Goal: Check status: Check status

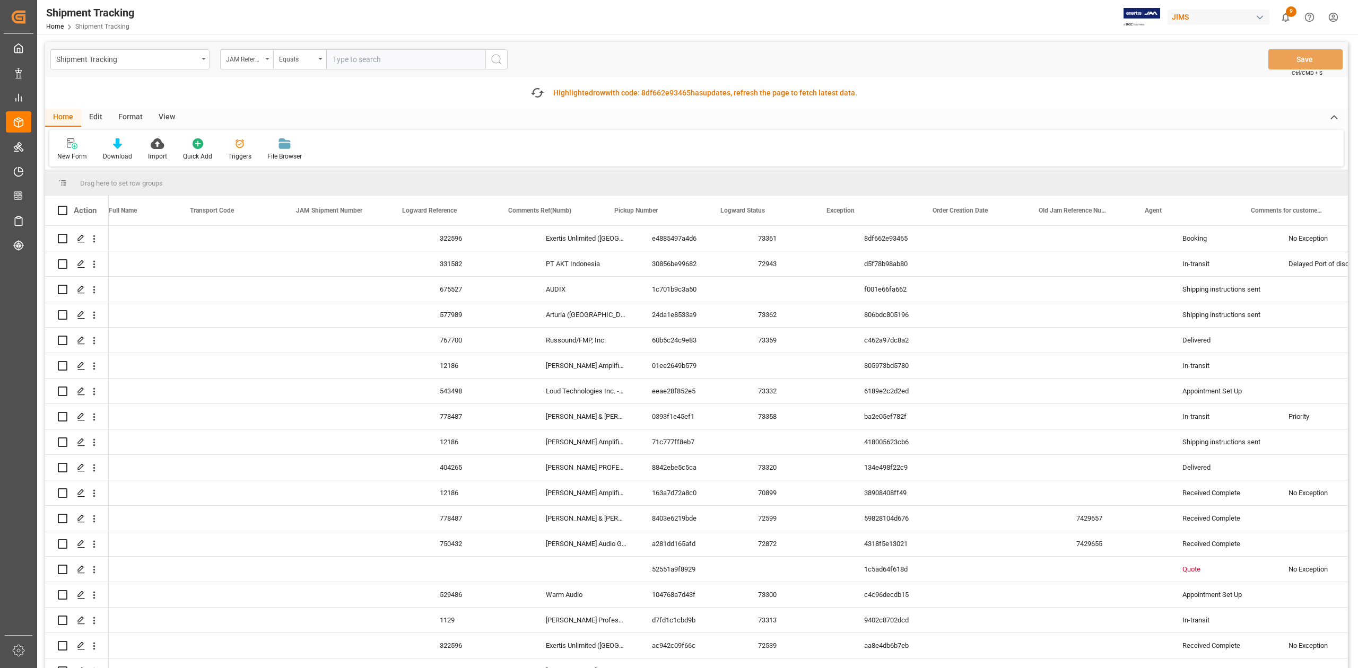
scroll to position [0, 461]
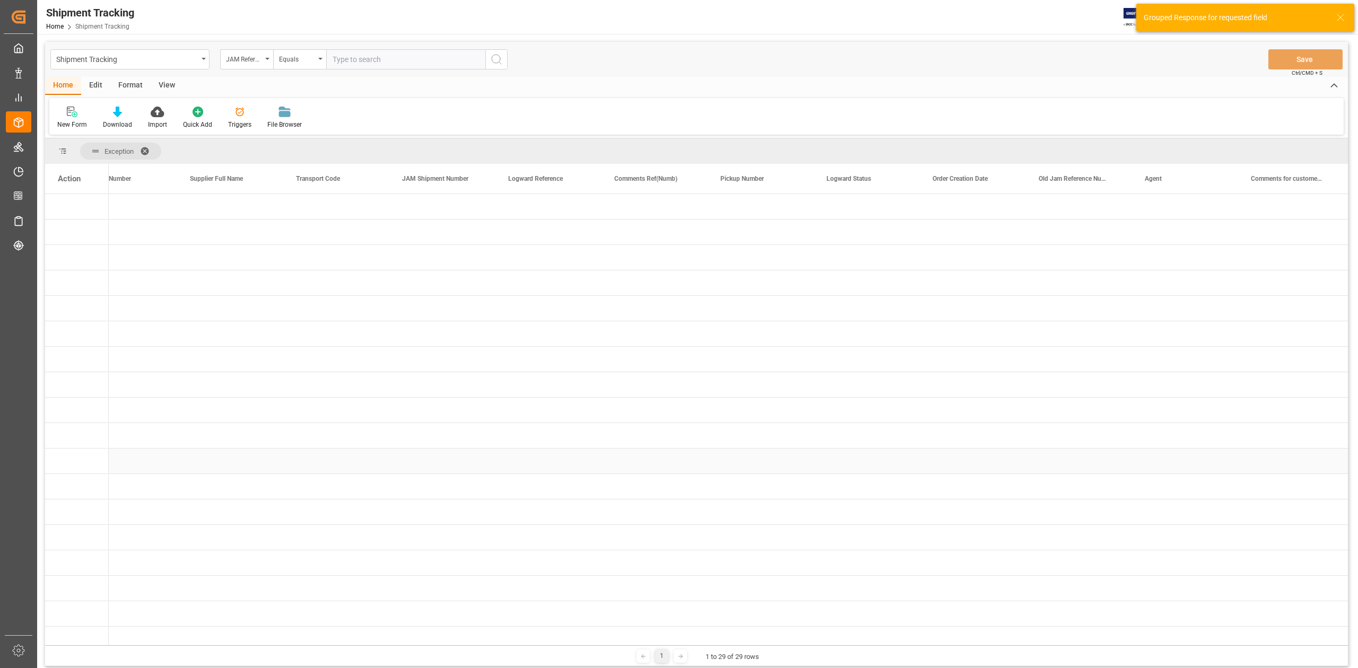
click at [168, 450] on div "Press SPACE to select this row." at bounding box center [125, 461] width 106 height 25
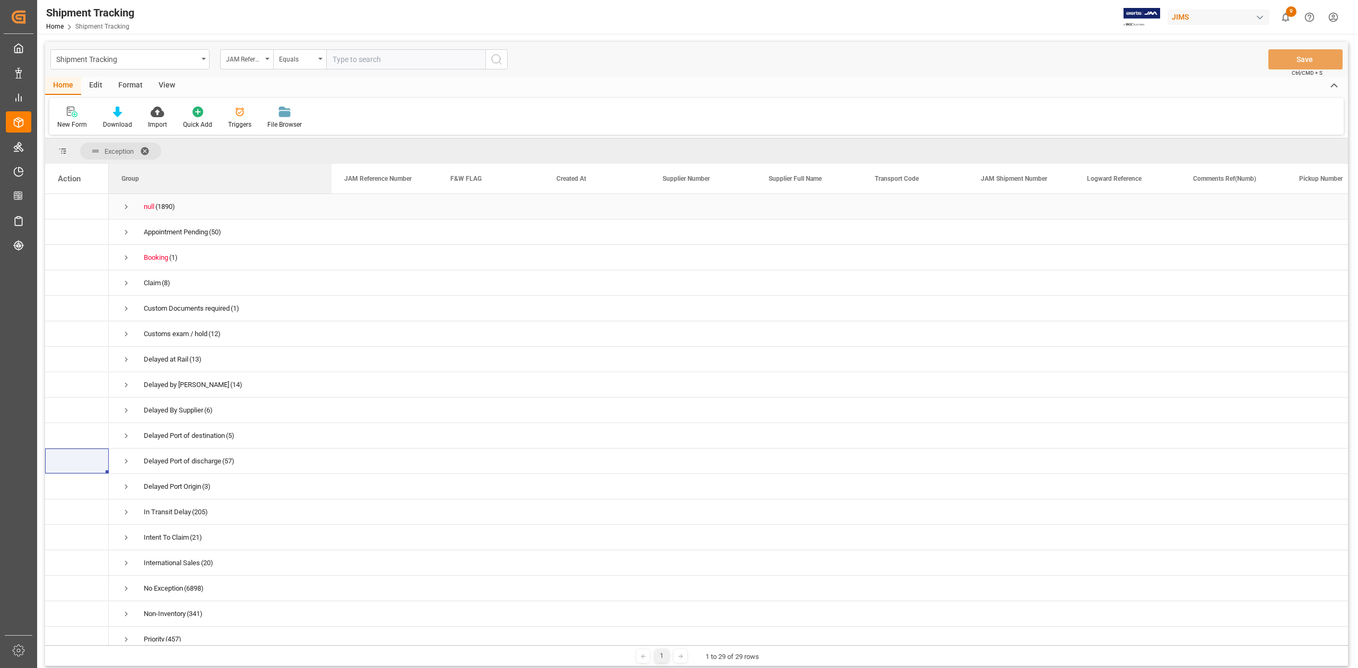
drag, startPoint x: 214, startPoint y: 178, endPoint x: 331, endPoint y: 200, distance: 118.8
click at [331, 200] on div "Action Created At Supplier Number Supplier Full Name" at bounding box center [696, 405] width 1302 height 482
click at [141, 155] on span "Exception" at bounding box center [120, 151] width 81 height 17
click at [145, 149] on span at bounding box center [148, 151] width 17 height 10
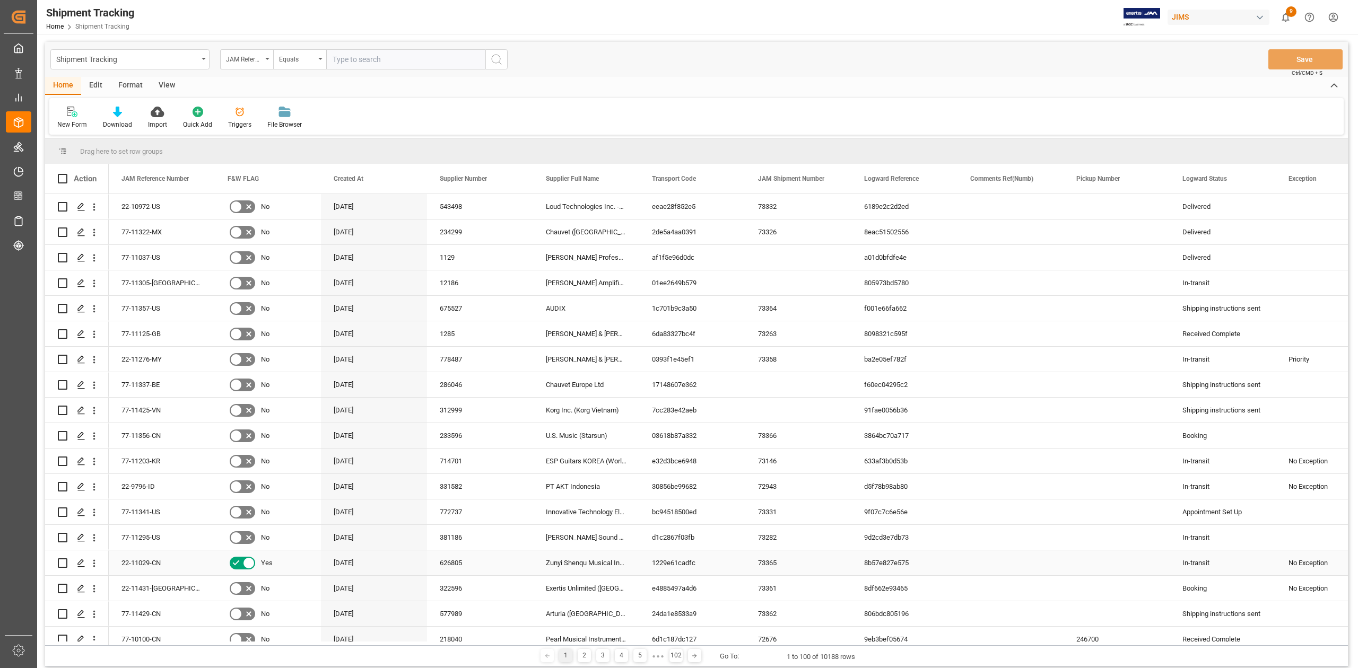
click at [1031, 568] on div "Press SPACE to select this row." at bounding box center [1010, 562] width 106 height 25
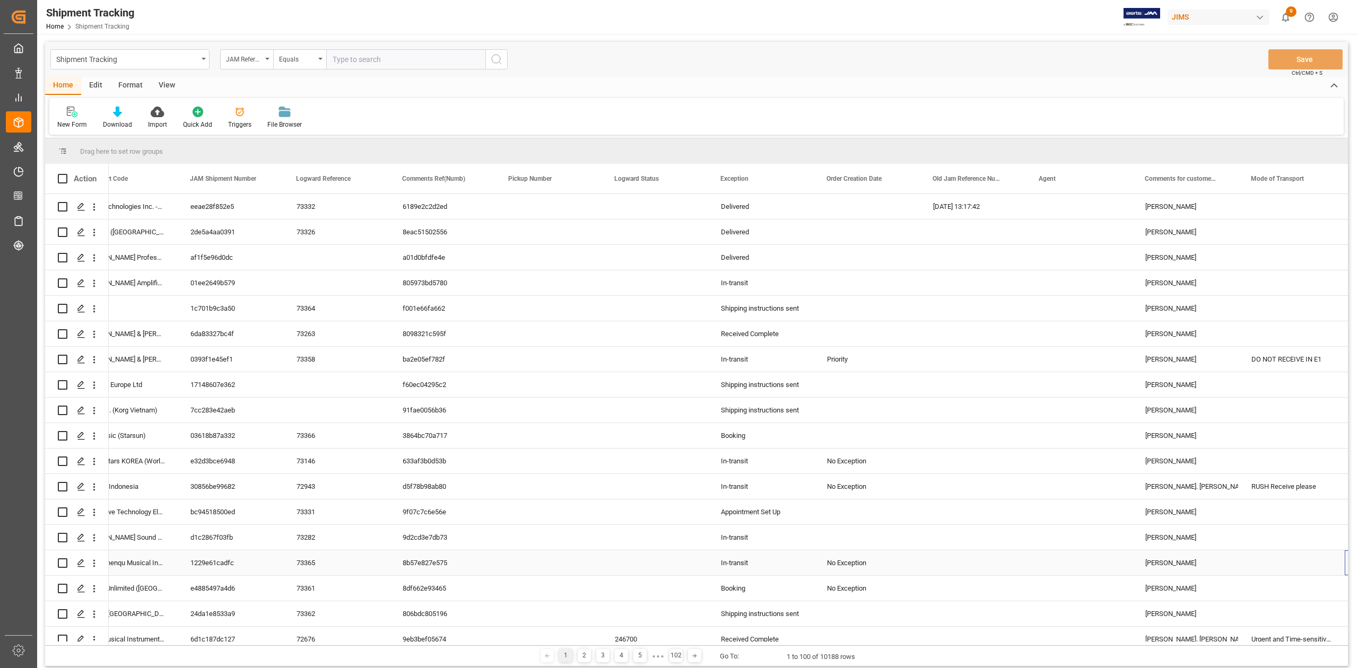
scroll to position [0, 567]
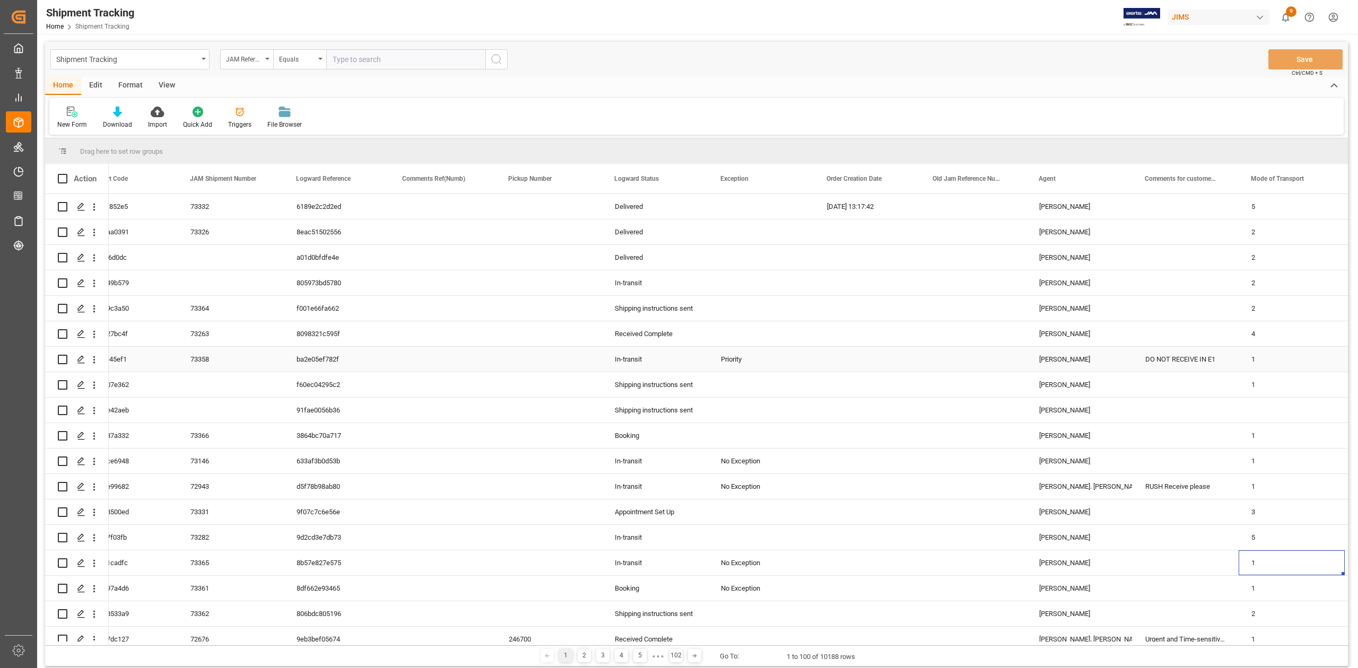
click at [1190, 360] on div "DO NOT RECEIVE IN E1" at bounding box center [1185, 359] width 106 height 25
drag, startPoint x: 1236, startPoint y: 176, endPoint x: 1327, endPoint y: 179, distance: 91.3
click at [1327, 179] on div at bounding box center [1329, 179] width 4 height 30
drag, startPoint x: 1219, startPoint y: 155, endPoint x: 1219, endPoint y: 165, distance: 10.6
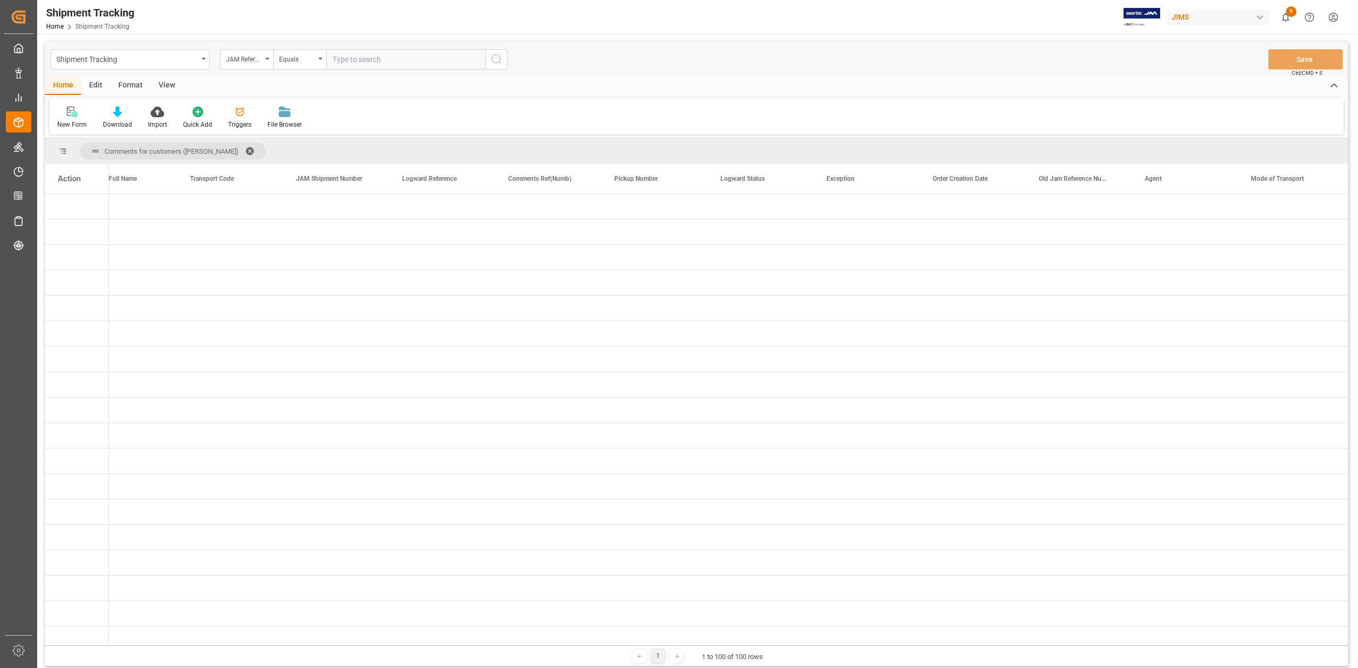
drag, startPoint x: 160, startPoint y: 641, endPoint x: 39, endPoint y: 633, distance: 121.2
click at [39, 635] on main "Shipment Tracking JAM Reference Number Equals Save Ctrl/CMD + S Home Edit Forma…" at bounding box center [696, 356] width 1318 height 628
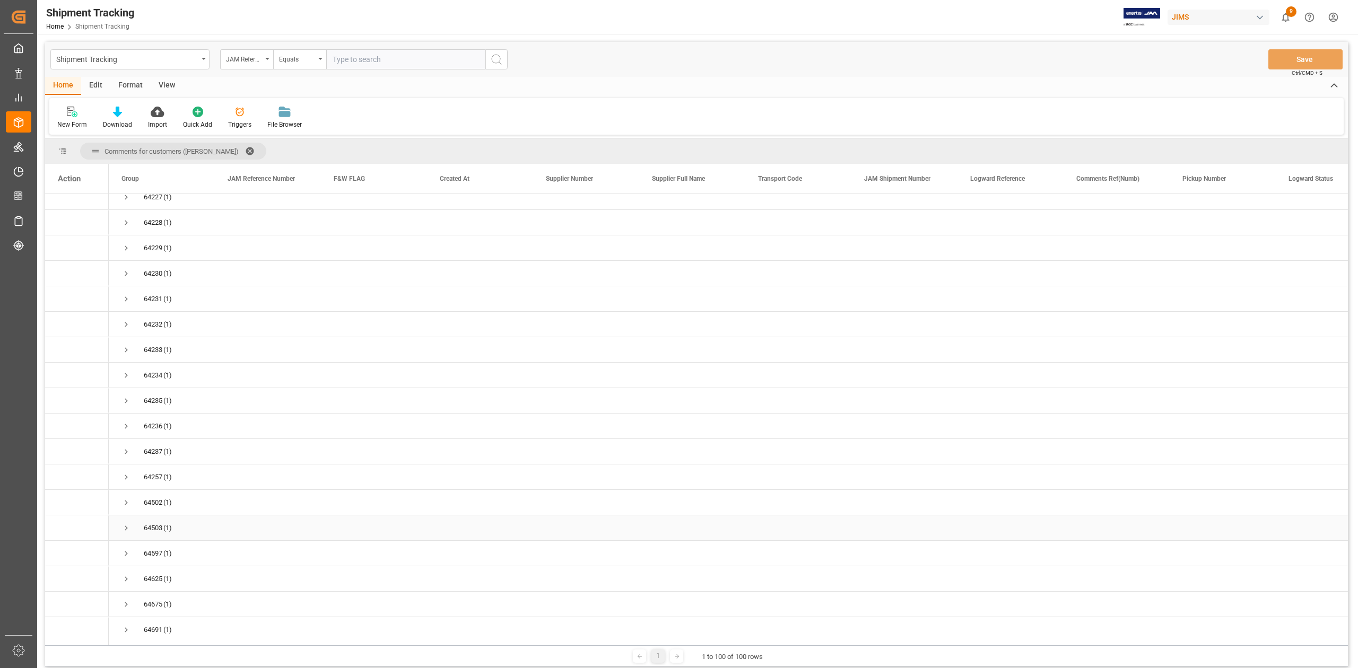
scroll to position [848, 0]
click at [245, 146] on span at bounding box center [253, 151] width 17 height 10
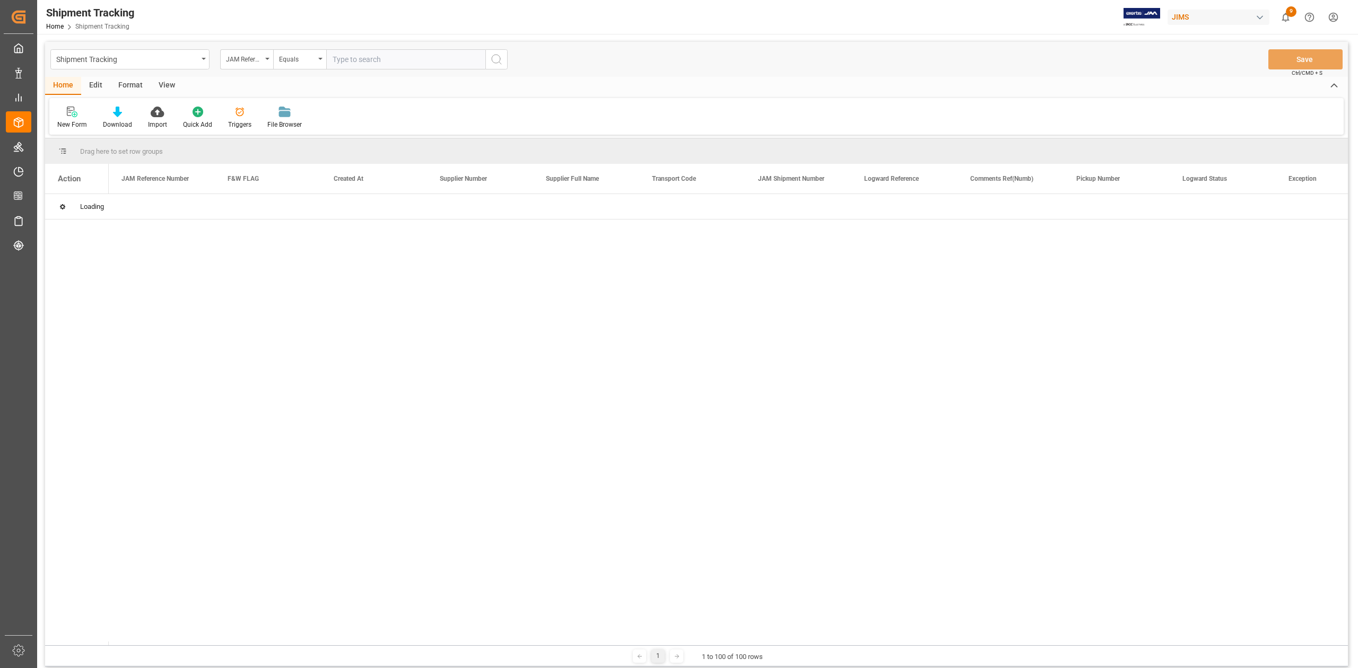
scroll to position [0, 0]
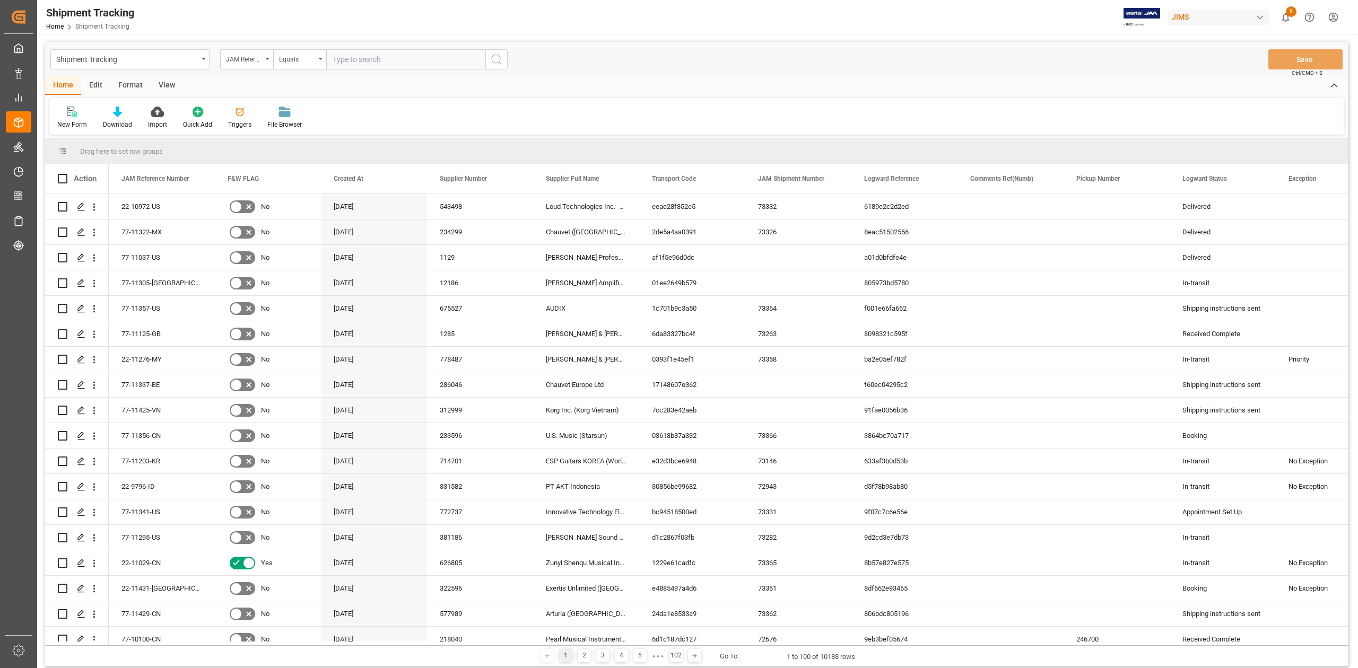
drag, startPoint x: 138, startPoint y: 645, endPoint x: 228, endPoint y: 650, distance: 90.3
click at [228, 650] on div "1 2 3 4 5 ● ● ● 102 Go To: 1 to 100 of 10188 rows" at bounding box center [696, 655] width 1302 height 21
drag, startPoint x: 151, startPoint y: 645, endPoint x: 175, endPoint y: 643, distance: 24.0
click at [175, 643] on div "Drag here to set row groups Drag here to set column labels Action JAM Reference…" at bounding box center [696, 402] width 1302 height 528
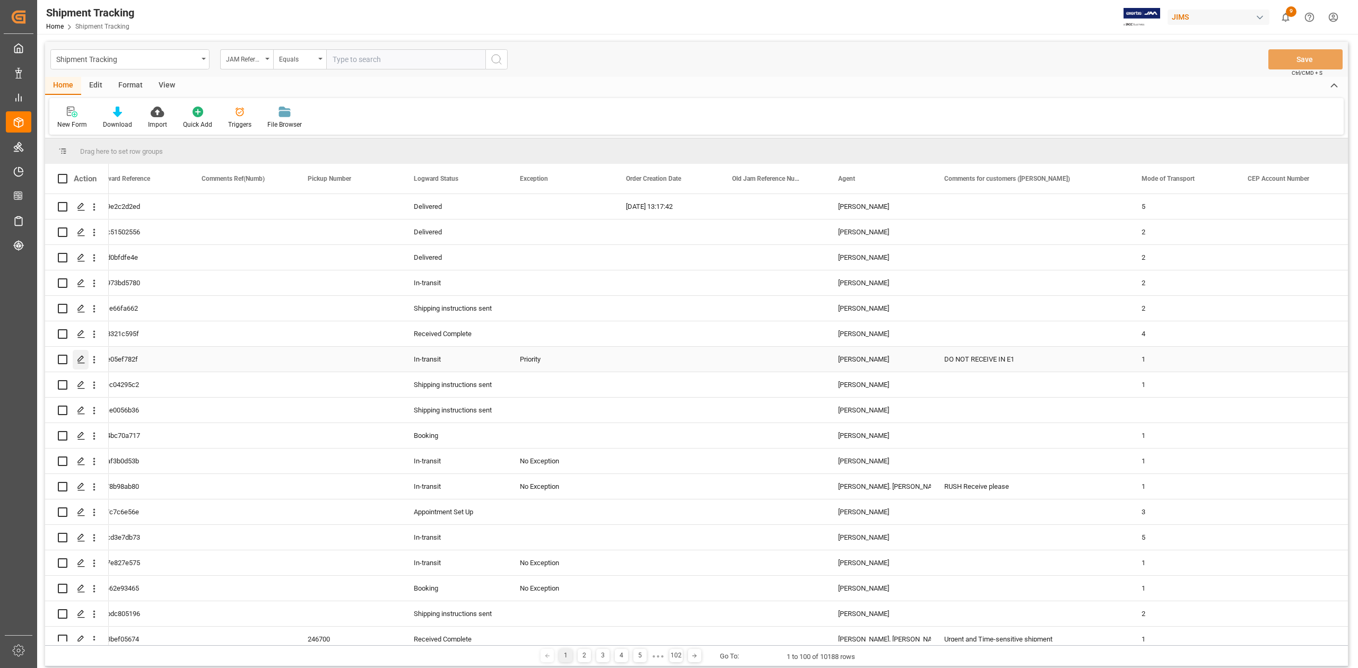
click at [77, 359] on icon "Press SPACE to select this row." at bounding box center [81, 359] width 8 height 8
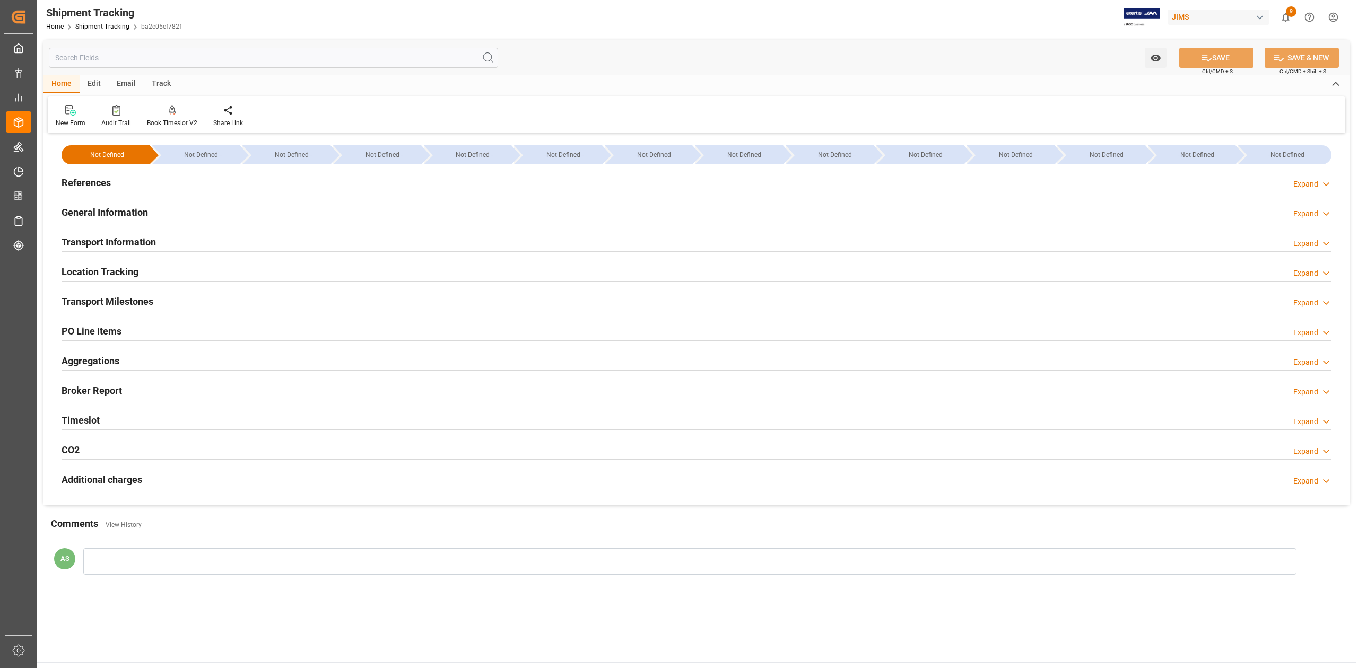
type input "[DATE]"
click at [102, 182] on h2 "References" at bounding box center [86, 183] width 49 height 14
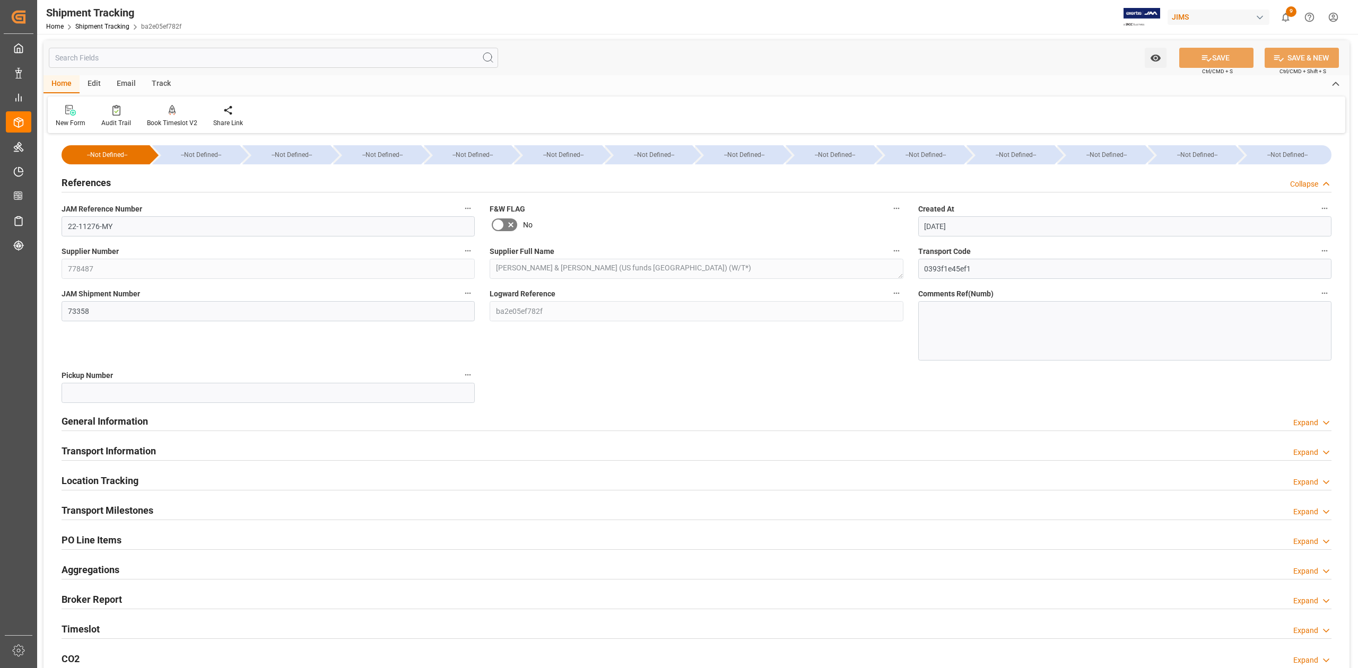
click at [115, 417] on h2 "General Information" at bounding box center [105, 421] width 86 height 14
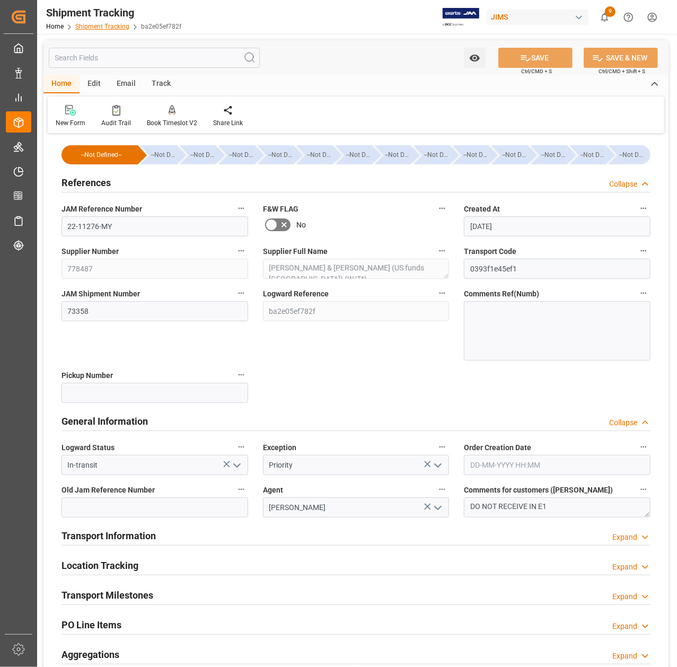
click at [96, 28] on link "Shipment Tracking" at bounding box center [102, 26] width 54 height 7
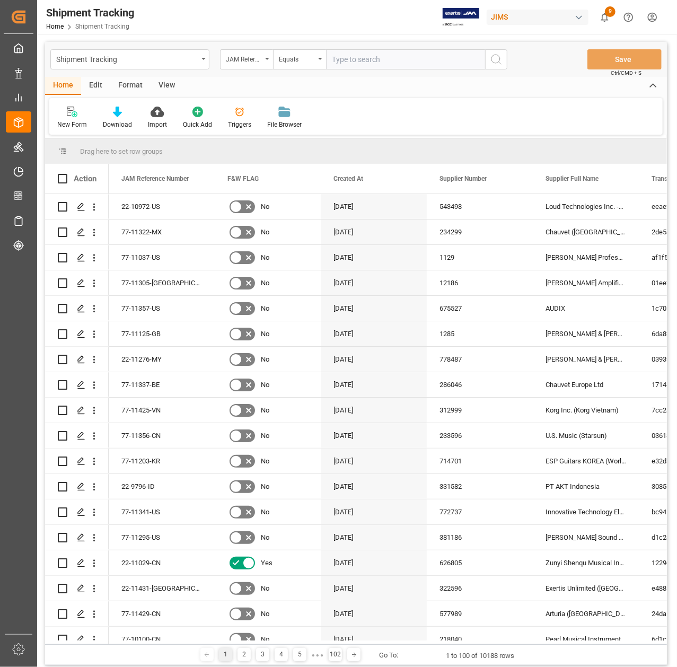
click at [365, 57] on input "text" at bounding box center [405, 59] width 159 height 20
type input "22-10190-[GEOGRAPHIC_DATA]"
click at [497, 58] on icon "search button" at bounding box center [496, 59] width 13 height 13
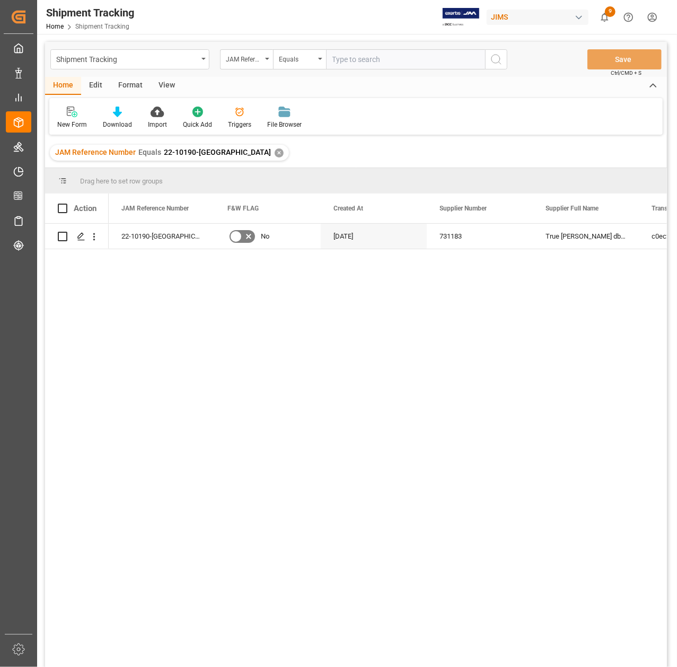
click at [354, 366] on div "22-10190-US No [DATE] 731183 True [PERSON_NAME] dba Bassboss c0ec27c1c68c" at bounding box center [388, 449] width 558 height 450
click at [369, 241] on div "[DATE]" at bounding box center [374, 236] width 106 height 25
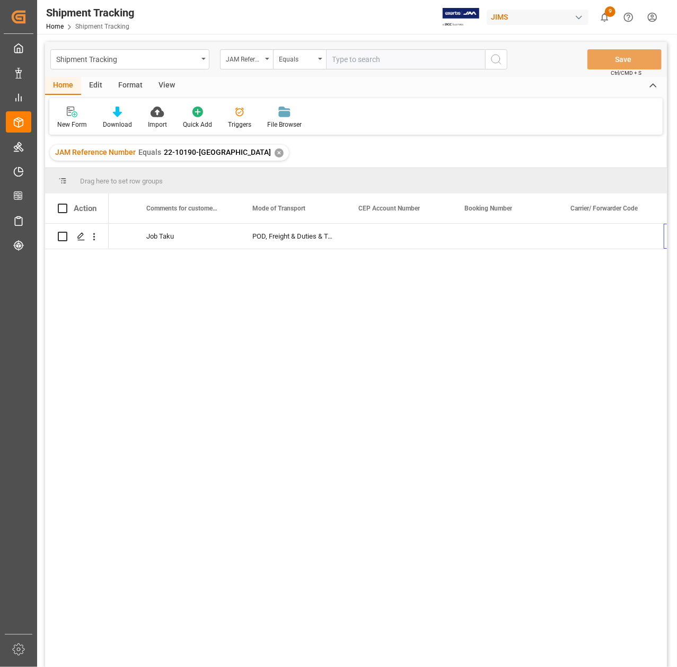
scroll to position [0, 1566]
click at [410, 300] on div "DAP [GEOGRAPHIC_DATA] [GEOGRAPHIC_DATA], [GEOGRAPHIC_DATA]" at bounding box center [388, 449] width 558 height 450
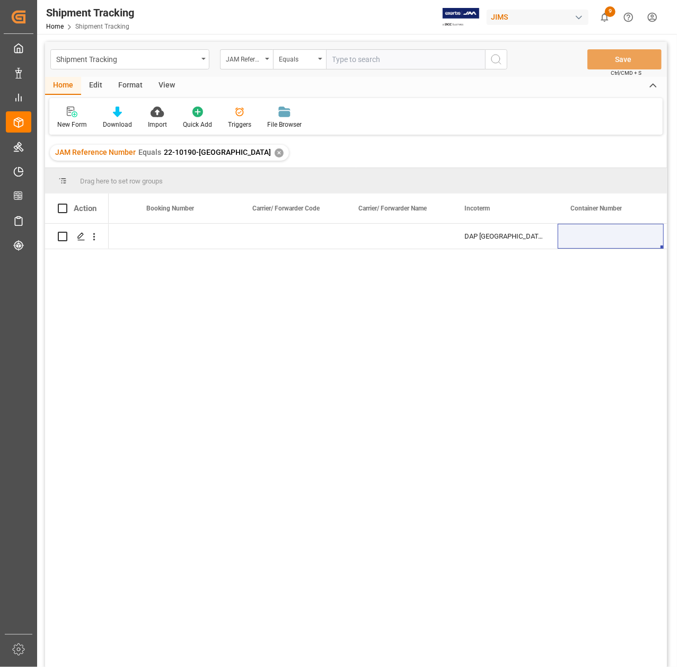
click at [338, 58] on input "text" at bounding box center [405, 59] width 159 height 20
paste input "22-3880-[GEOGRAPHIC_DATA]"
type input "22-3880-[GEOGRAPHIC_DATA]"
click at [275, 153] on div "✕" at bounding box center [279, 152] width 9 height 9
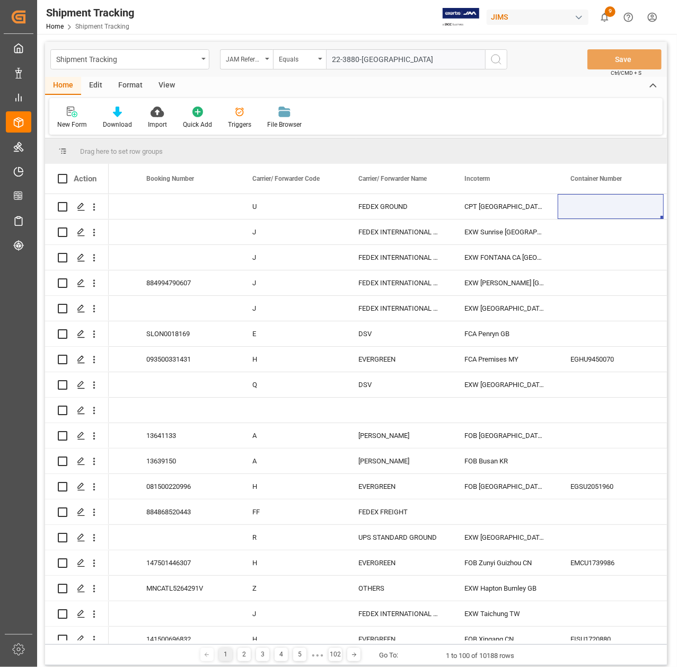
click at [504, 60] on button "search button" at bounding box center [496, 59] width 22 height 20
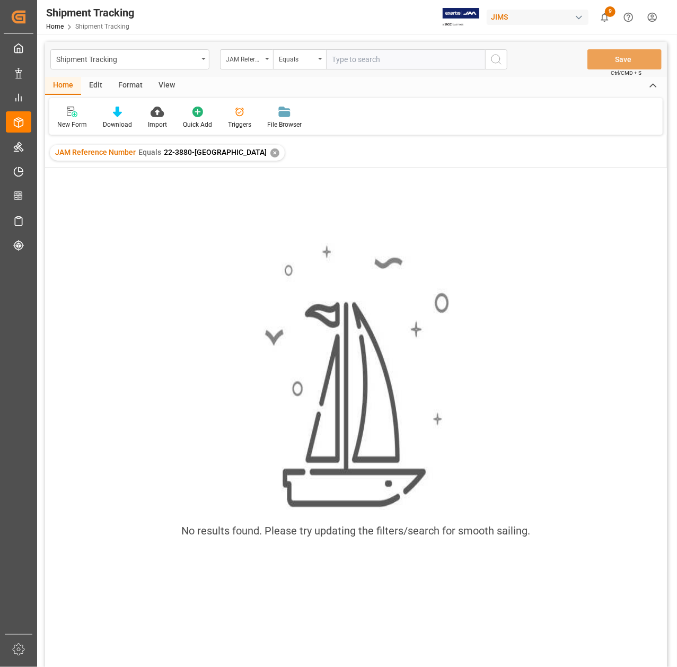
click at [270, 151] on div "✕" at bounding box center [274, 152] width 9 height 9
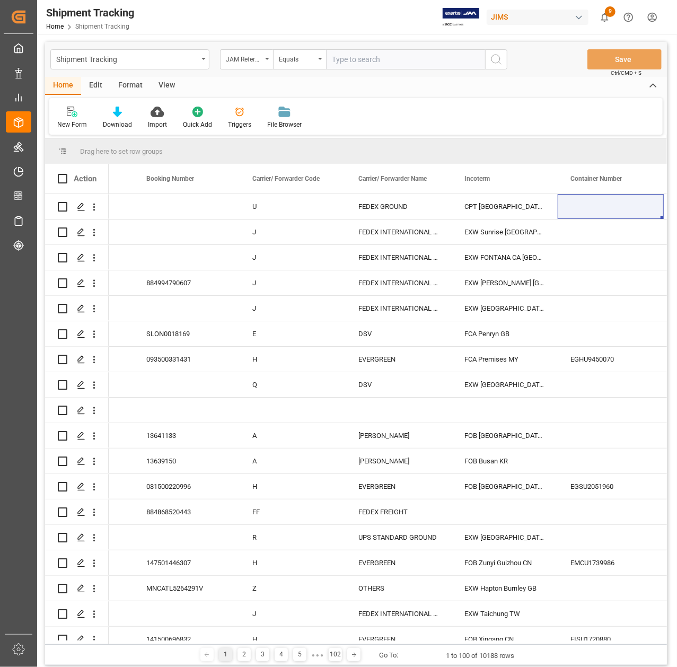
click at [357, 58] on input "text" at bounding box center [405, 59] width 159 height 20
paste input "22-5799-US"
type input "22-5799-US"
click at [490, 60] on icon "search button" at bounding box center [496, 59] width 13 height 13
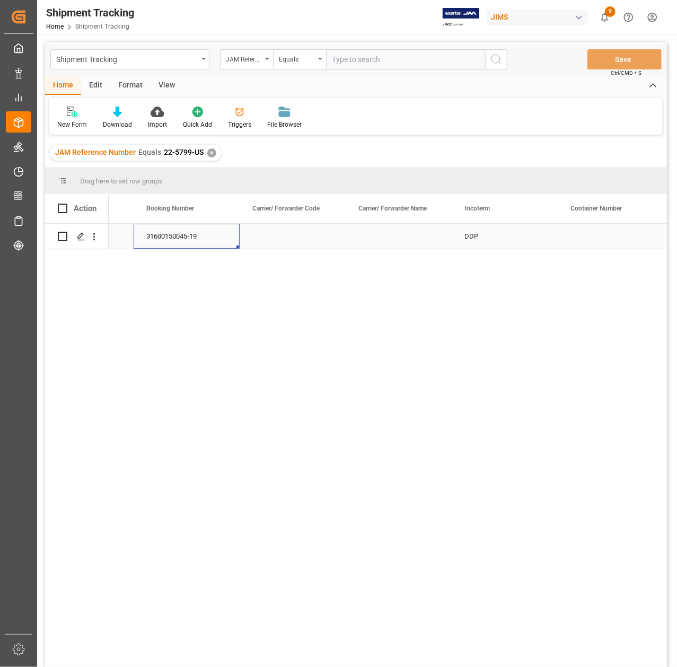
click at [195, 240] on div "31600150045-19" at bounding box center [187, 236] width 106 height 25
click at [212, 153] on div "✕" at bounding box center [211, 152] width 9 height 9
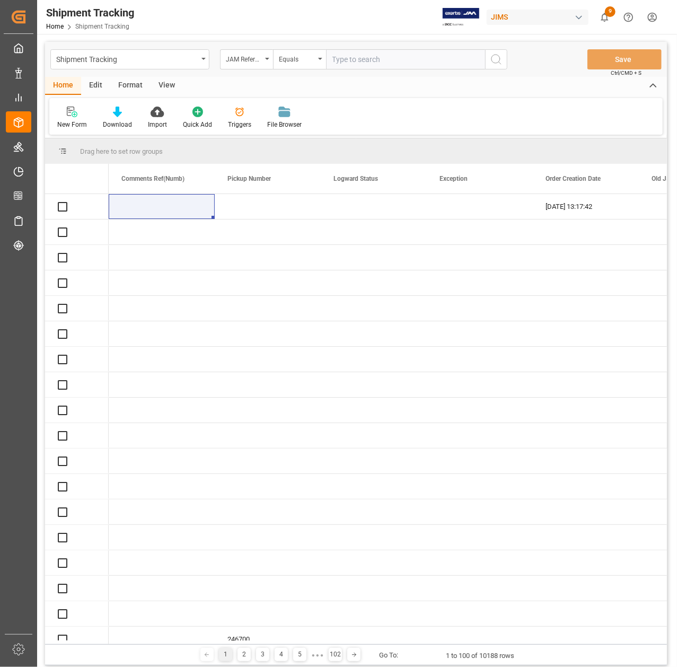
click at [361, 66] on input "text" at bounding box center [405, 59] width 159 height 20
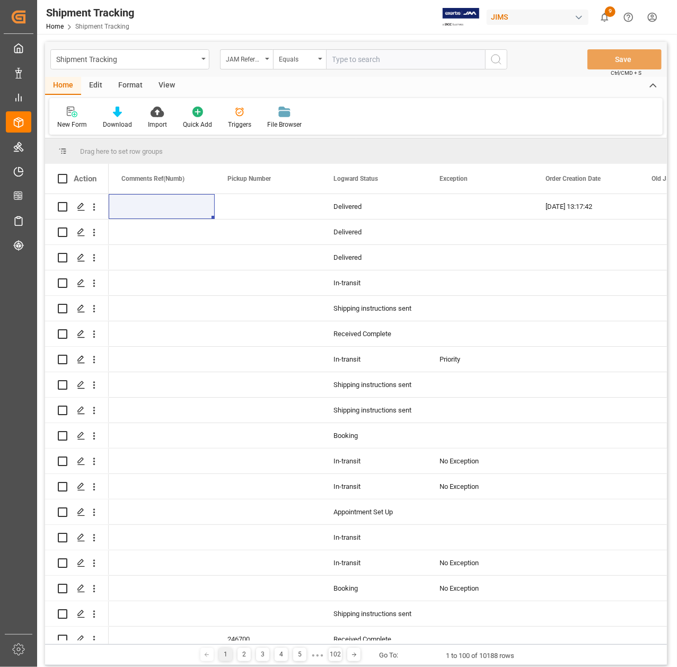
paste input "22-8877-[GEOGRAPHIC_DATA]"
type input "22-8877-[GEOGRAPHIC_DATA]"
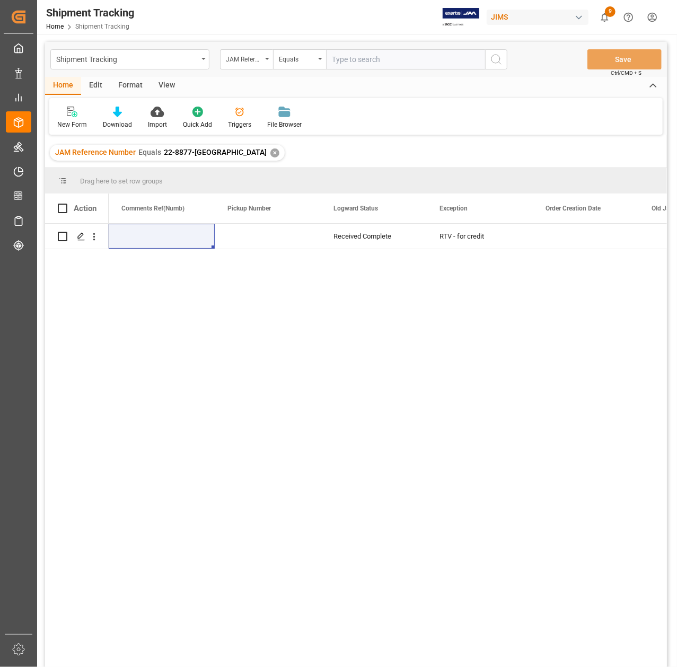
click at [344, 69] on input "text" at bounding box center [405, 59] width 159 height 20
paste input "22-8925-[GEOGRAPHIC_DATA]"
type input "22-8925-[GEOGRAPHIC_DATA]"
click at [270, 149] on div "✕" at bounding box center [274, 152] width 9 height 9
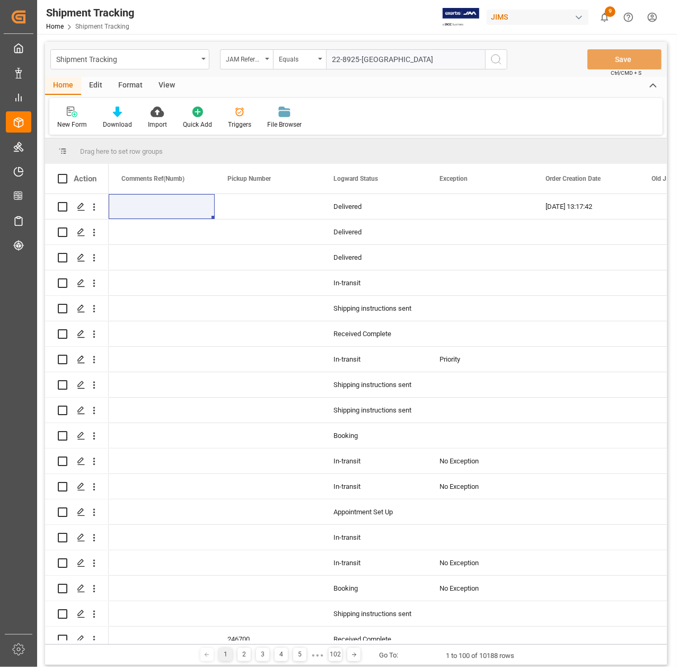
click at [505, 58] on button "search button" at bounding box center [496, 59] width 22 height 20
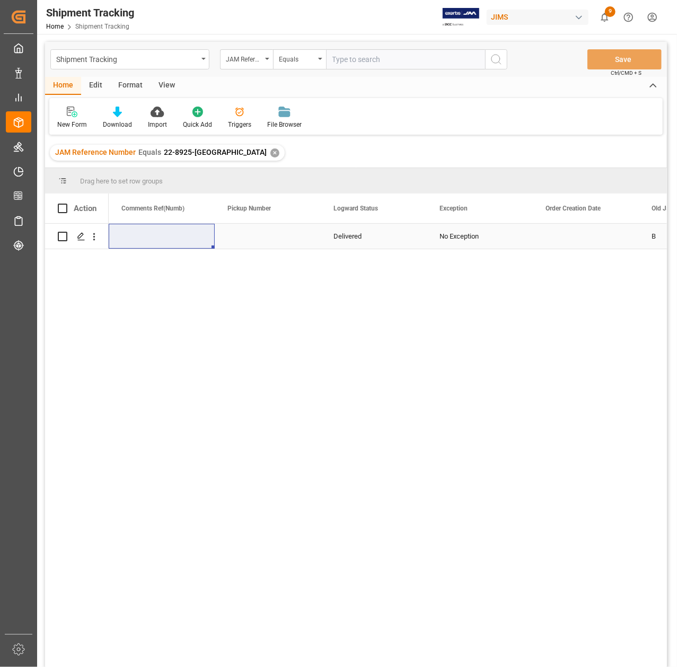
click at [301, 239] on div "Press SPACE to select this row." at bounding box center [268, 236] width 106 height 25
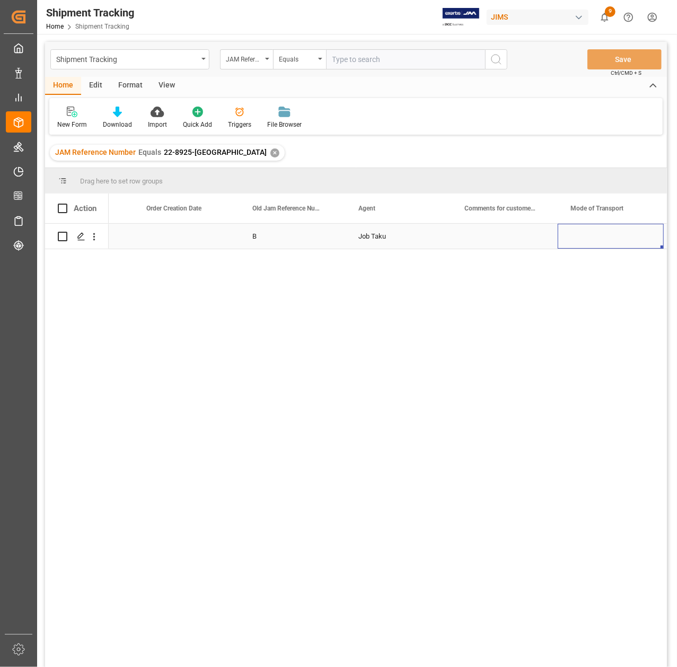
scroll to position [0, 1354]
click at [270, 150] on div "✕" at bounding box center [274, 152] width 9 height 9
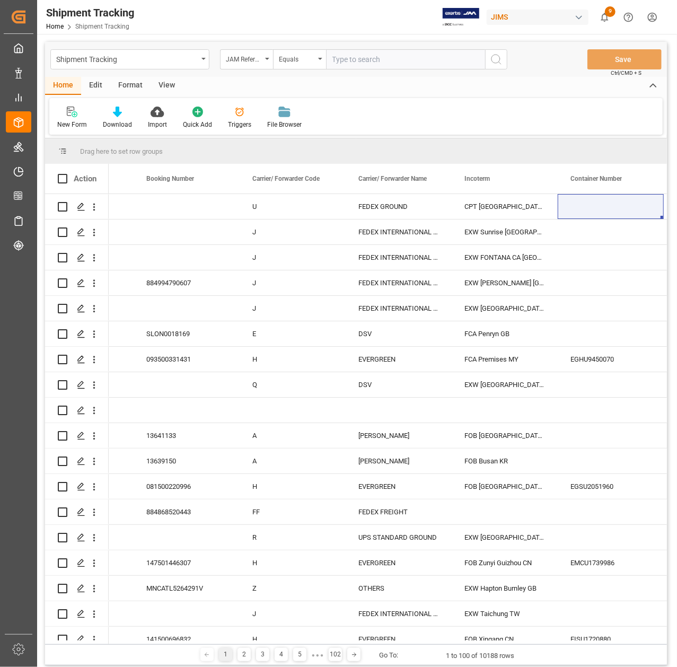
click at [348, 60] on input "text" at bounding box center [405, 59] width 159 height 20
paste input "22-9524-[GEOGRAPHIC_DATA]"
type input "22-9524-[GEOGRAPHIC_DATA]"
click at [494, 58] on icon "search button" at bounding box center [496, 59] width 13 height 13
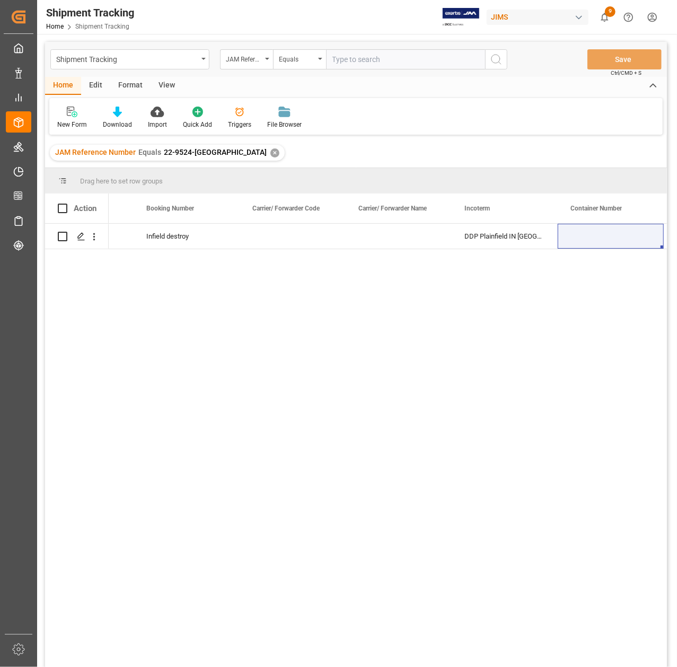
click at [270, 150] on div "✕" at bounding box center [274, 152] width 9 height 9
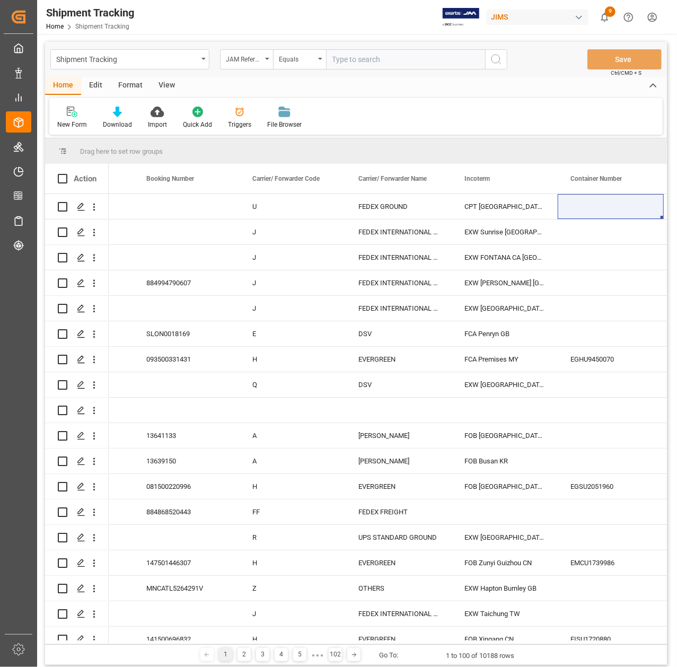
click at [363, 58] on input "text" at bounding box center [405, 59] width 159 height 20
paste input "22-9533-[GEOGRAPHIC_DATA]"
type input "22-9533-[GEOGRAPHIC_DATA]"
click at [503, 60] on button "search button" at bounding box center [496, 59] width 22 height 20
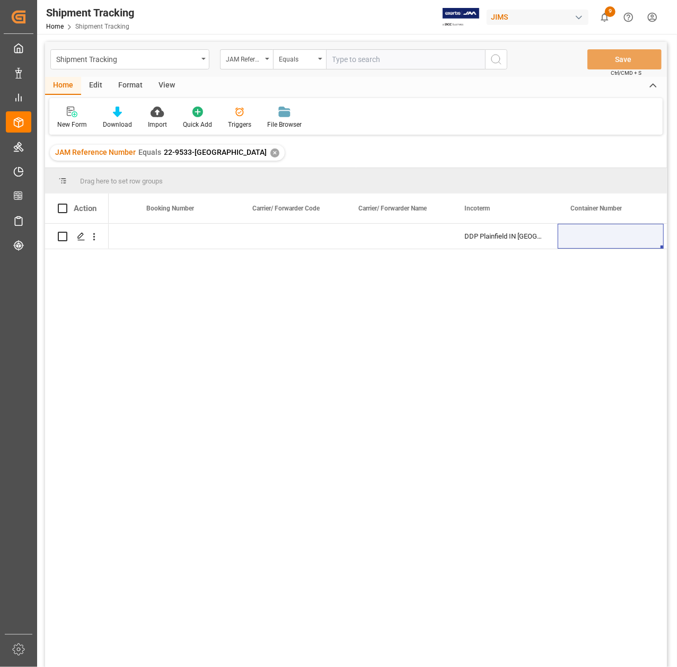
click at [270, 155] on div "✕" at bounding box center [274, 152] width 9 height 9
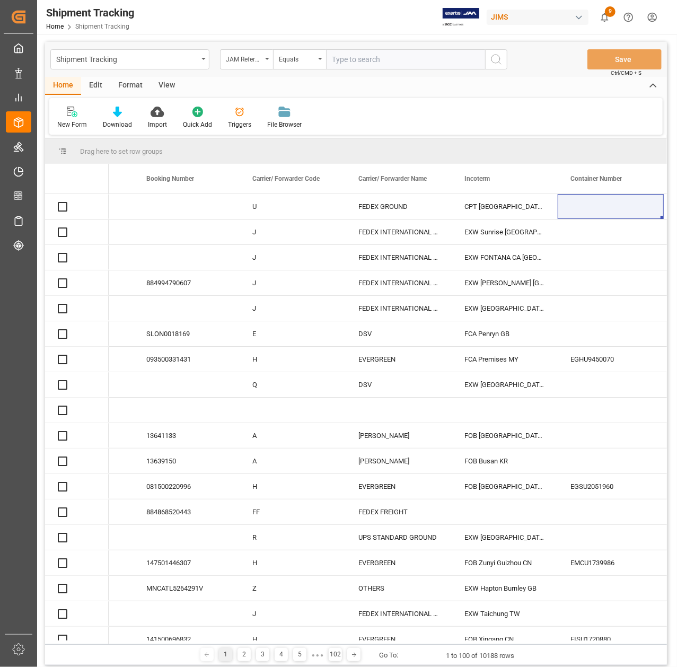
click at [371, 62] on input "text" at bounding box center [405, 59] width 159 height 20
paste input "22-9947-[GEOGRAPHIC_DATA]"
type input "22-9947-[GEOGRAPHIC_DATA]"
click at [501, 59] on icon "search button" at bounding box center [496, 59] width 13 height 13
